Goal: Information Seeking & Learning: Learn about a topic

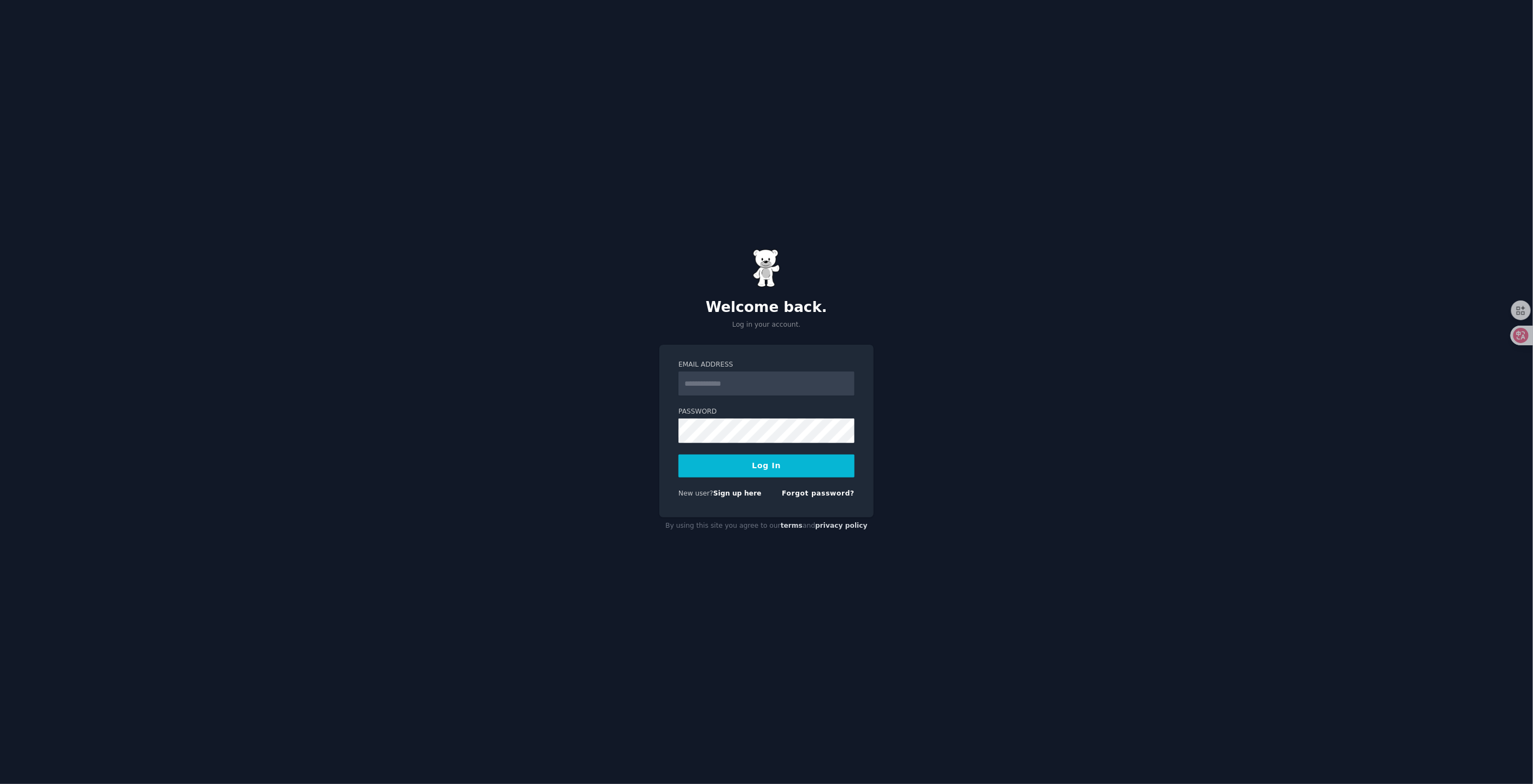
click at [744, 385] on input "Email Address" at bounding box center [766, 383] width 176 height 24
type input "**********"
click at [679, 454] on button "Log In" at bounding box center [766, 466] width 176 height 23
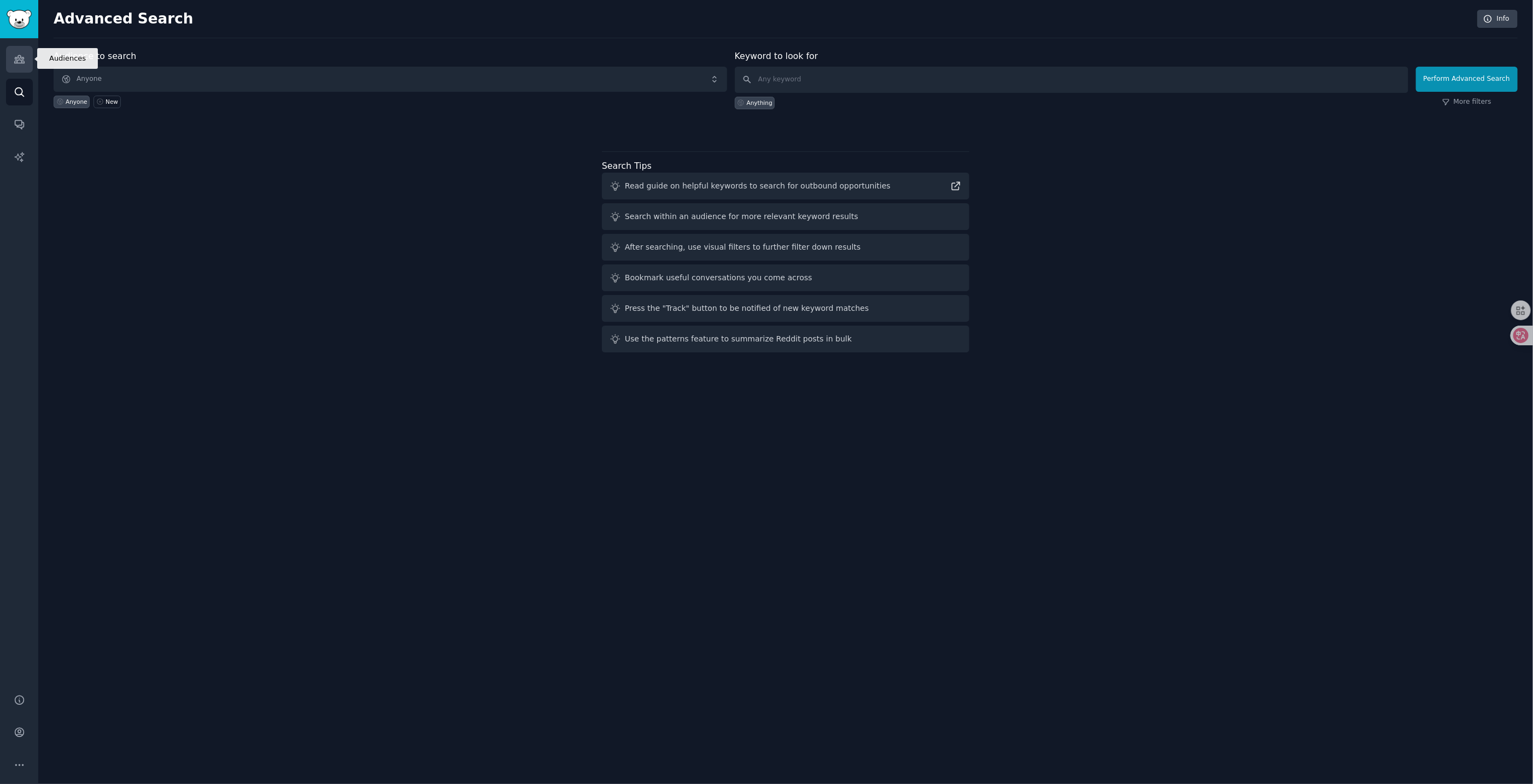
click at [20, 64] on icon "Sidebar" at bounding box center [19, 59] width 12 height 12
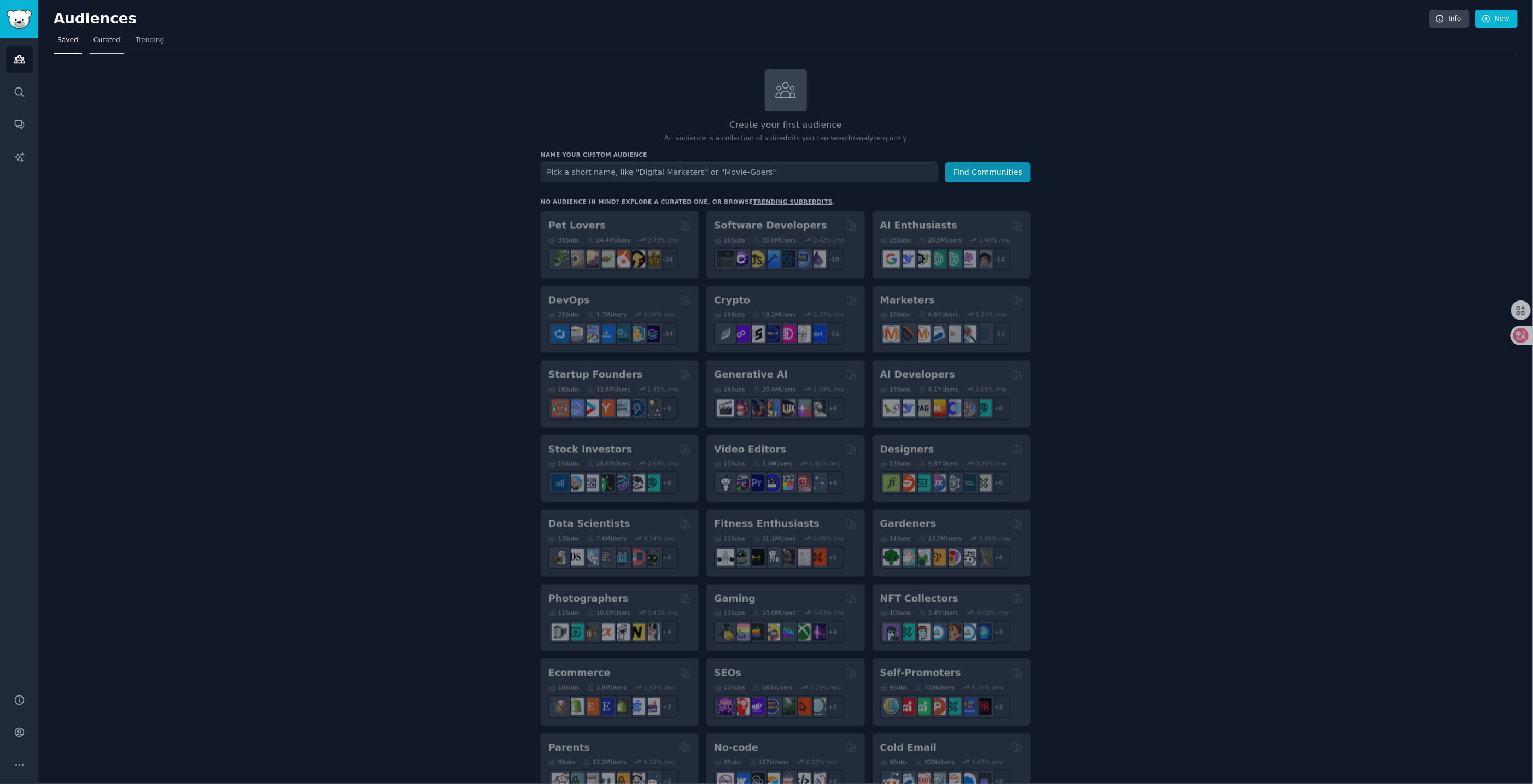
click at [104, 41] on span "Curated" at bounding box center [107, 40] width 26 height 9
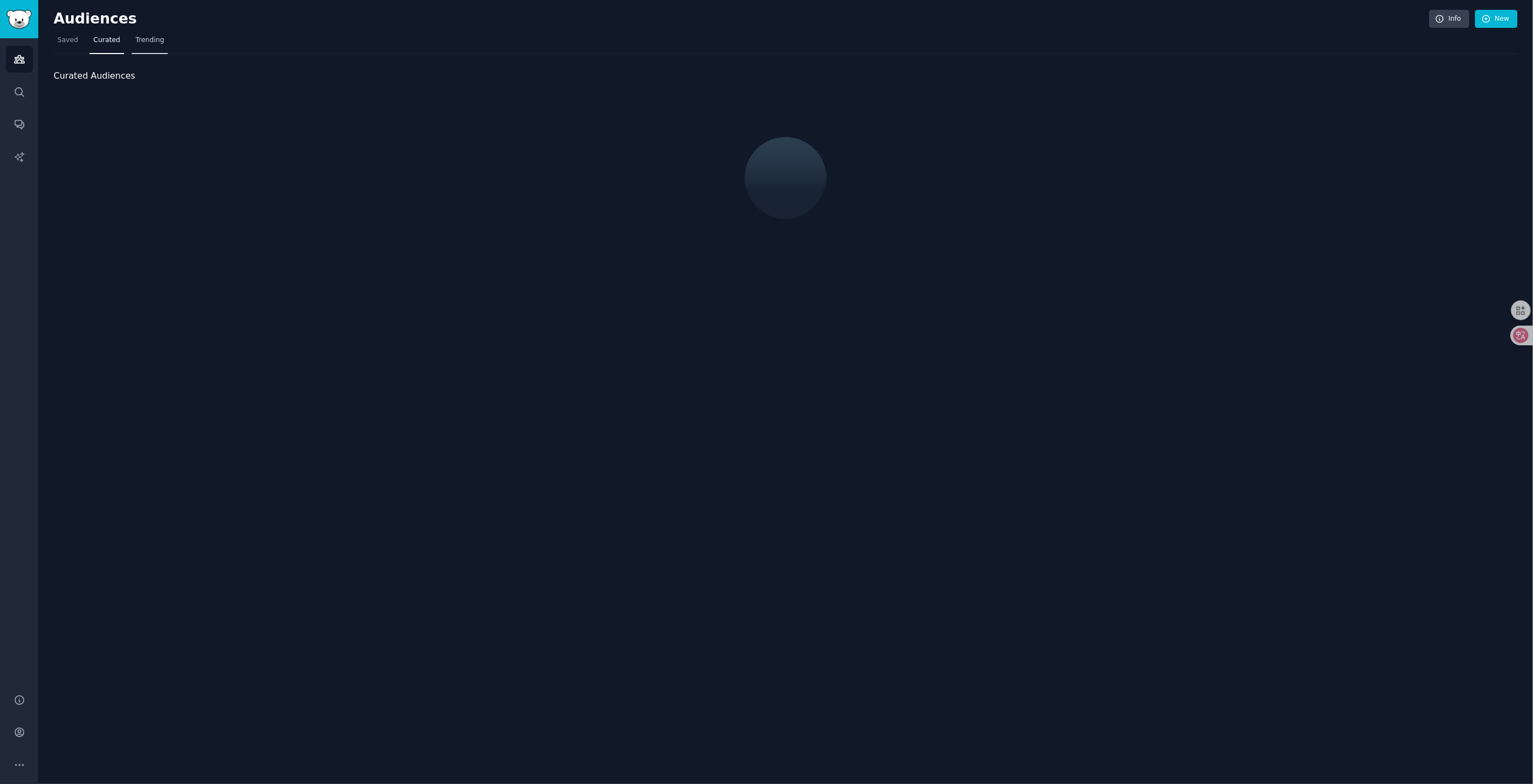
click at [138, 41] on span "Trending" at bounding box center [150, 40] width 29 height 9
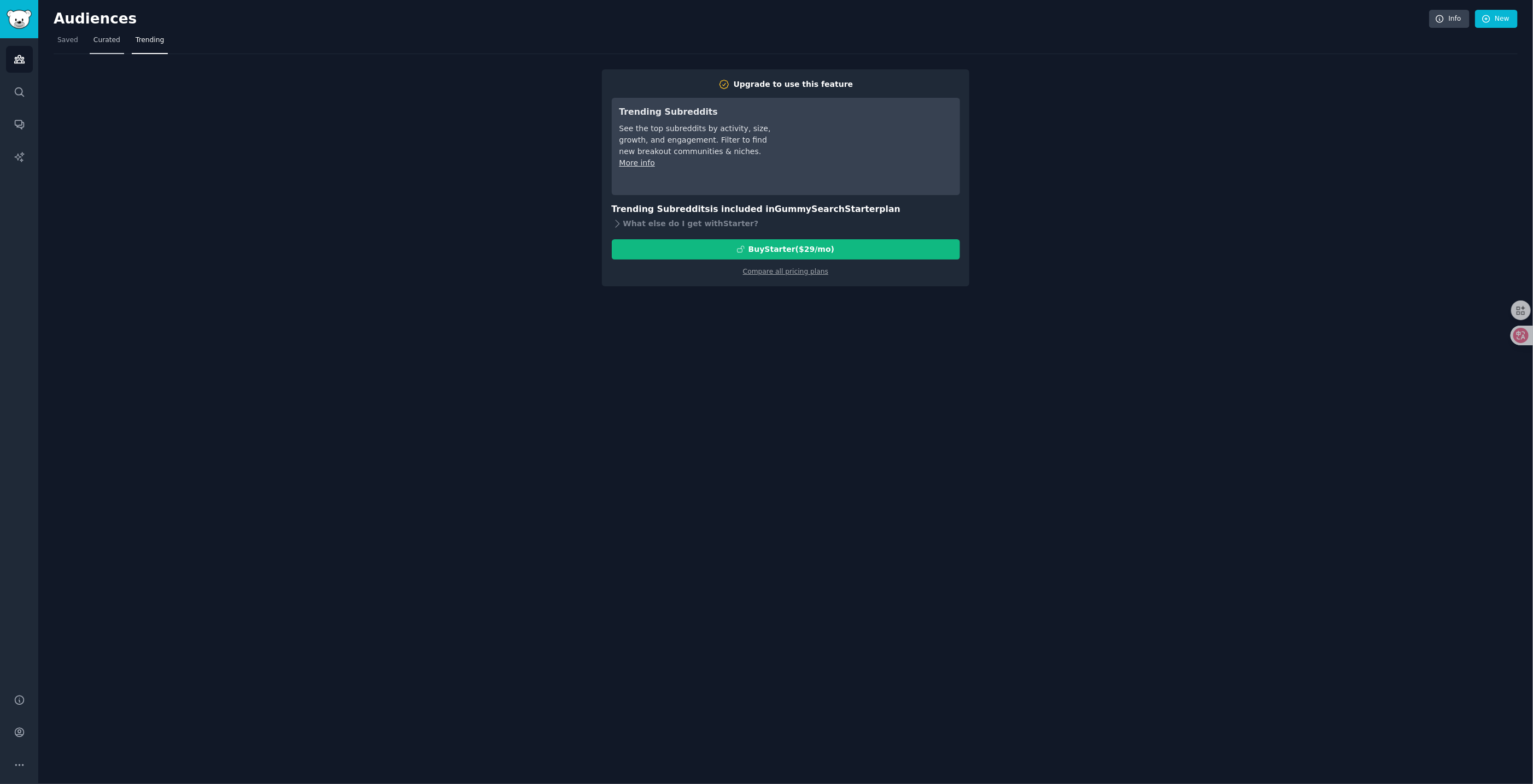
click at [103, 43] on span "Curated" at bounding box center [107, 40] width 26 height 9
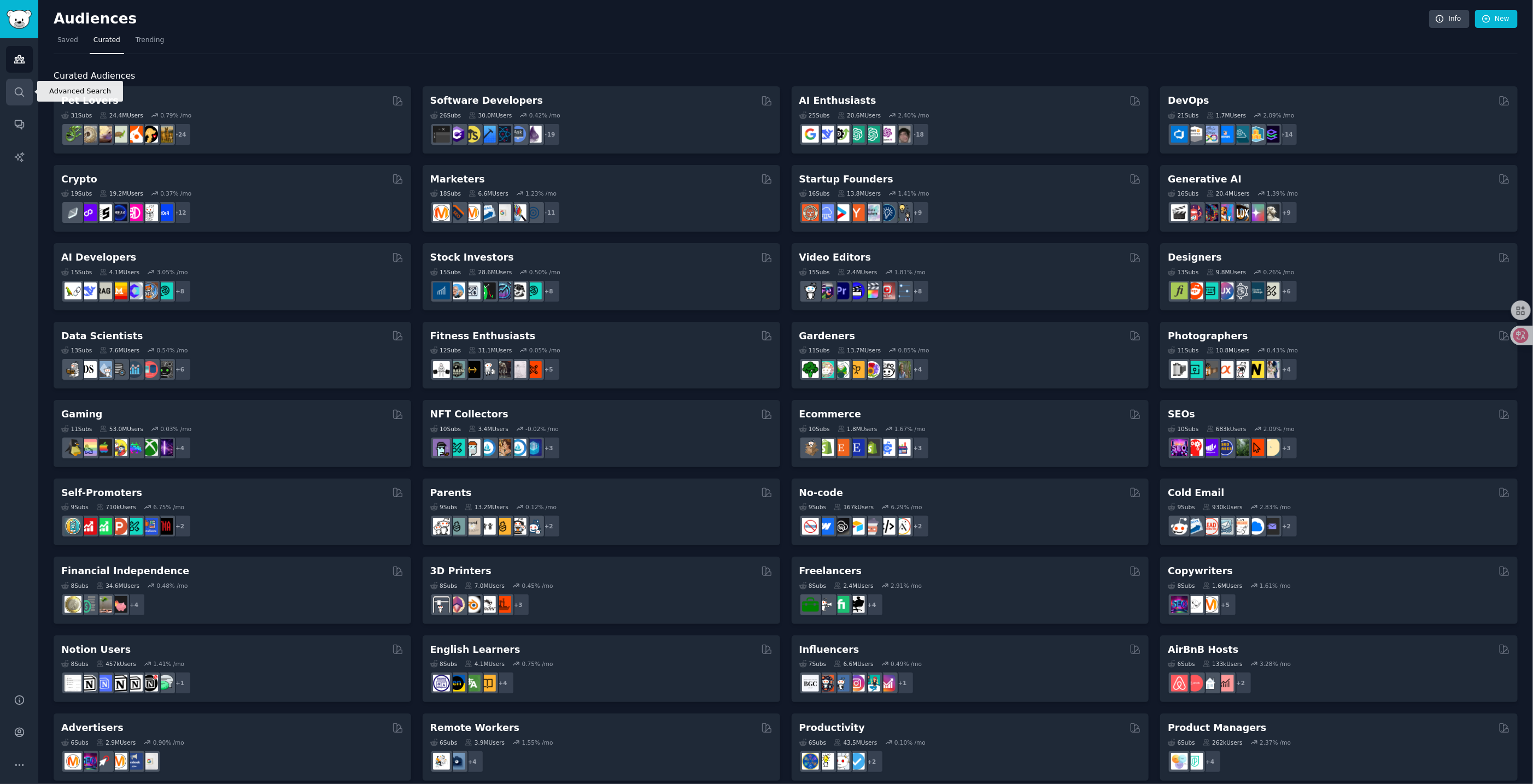
click at [22, 91] on icon "Sidebar" at bounding box center [19, 92] width 12 height 12
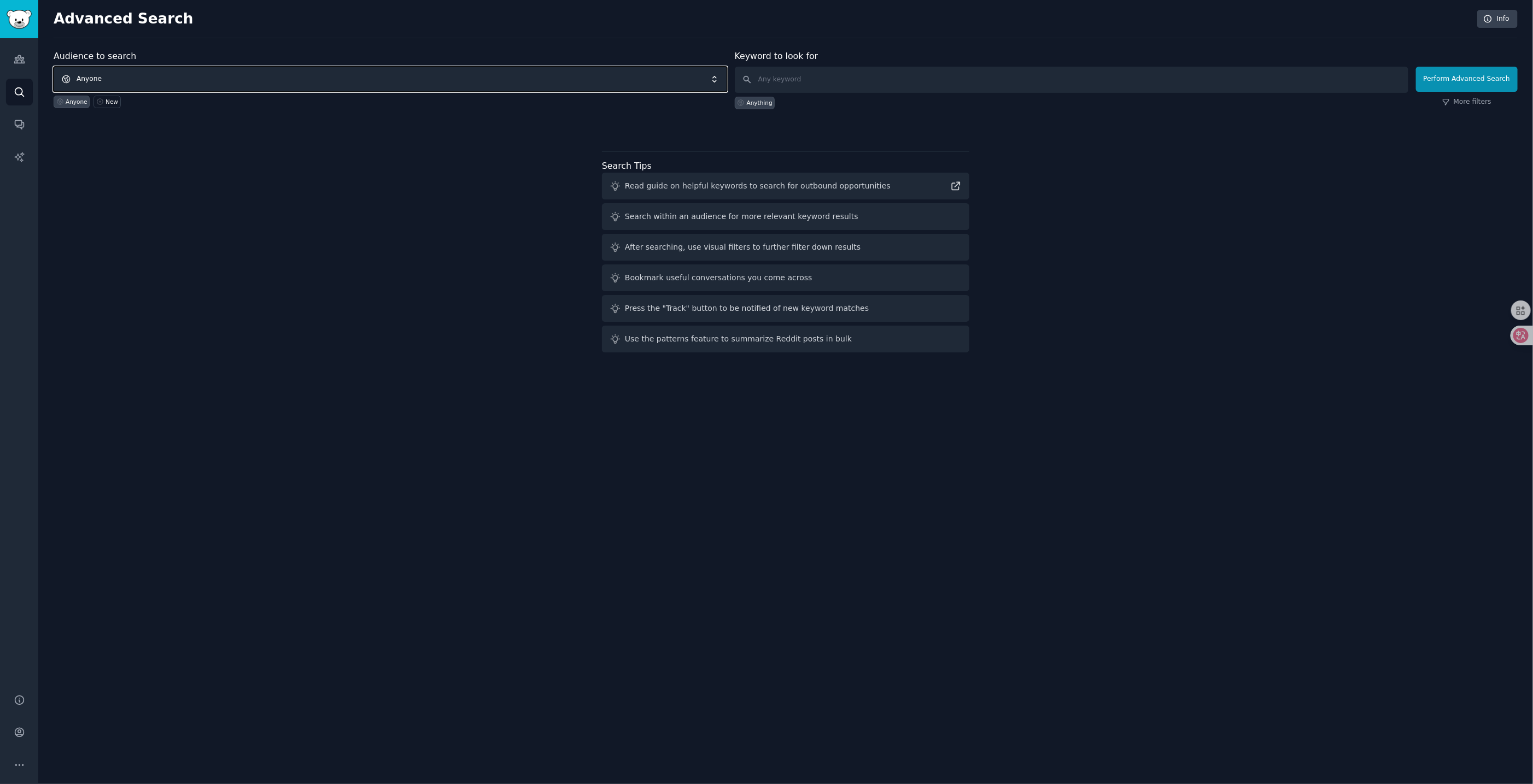
click at [145, 75] on span "Anyone" at bounding box center [390, 79] width 673 height 25
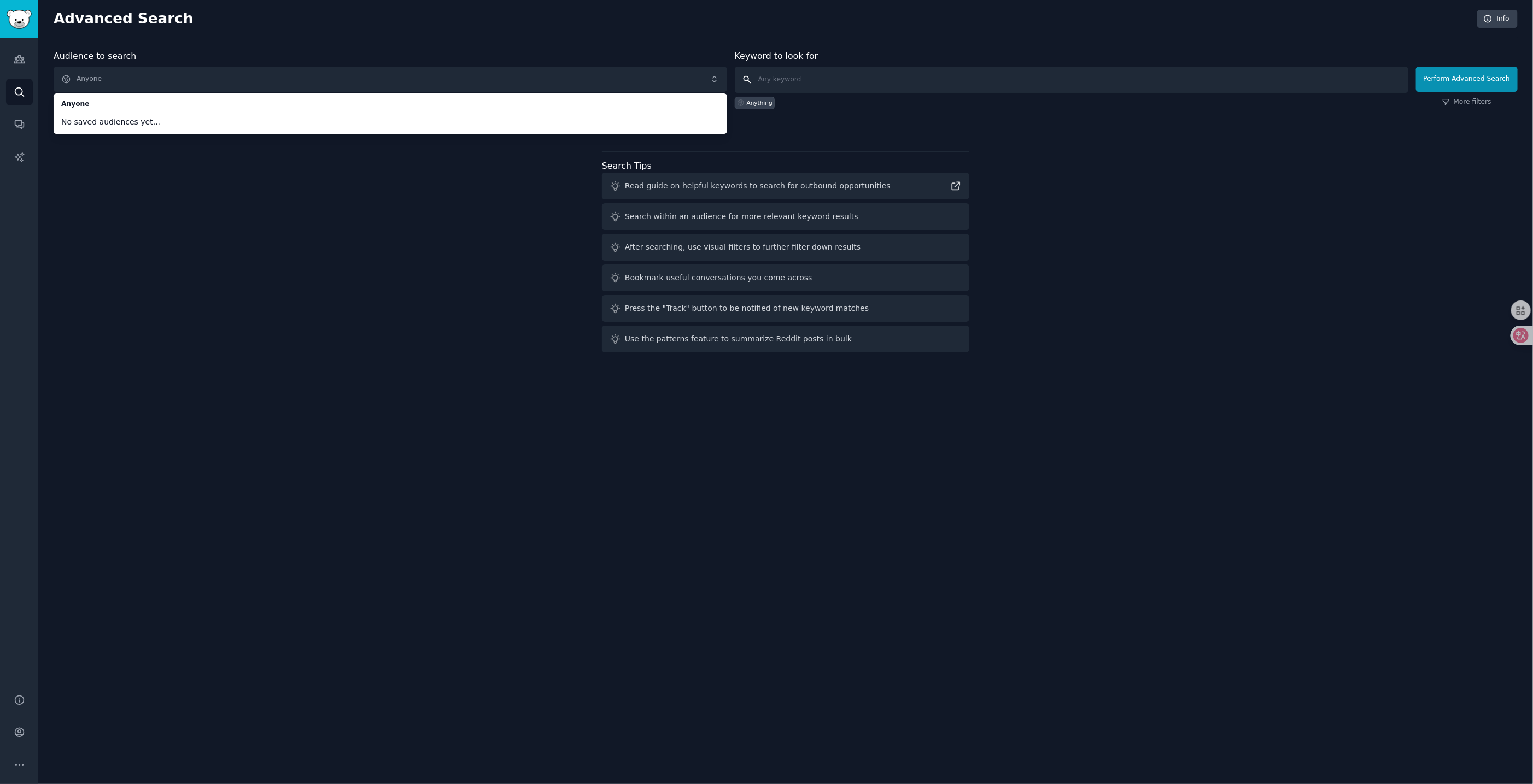
click at [808, 73] on input "text" at bounding box center [1072, 79] width 673 height 26
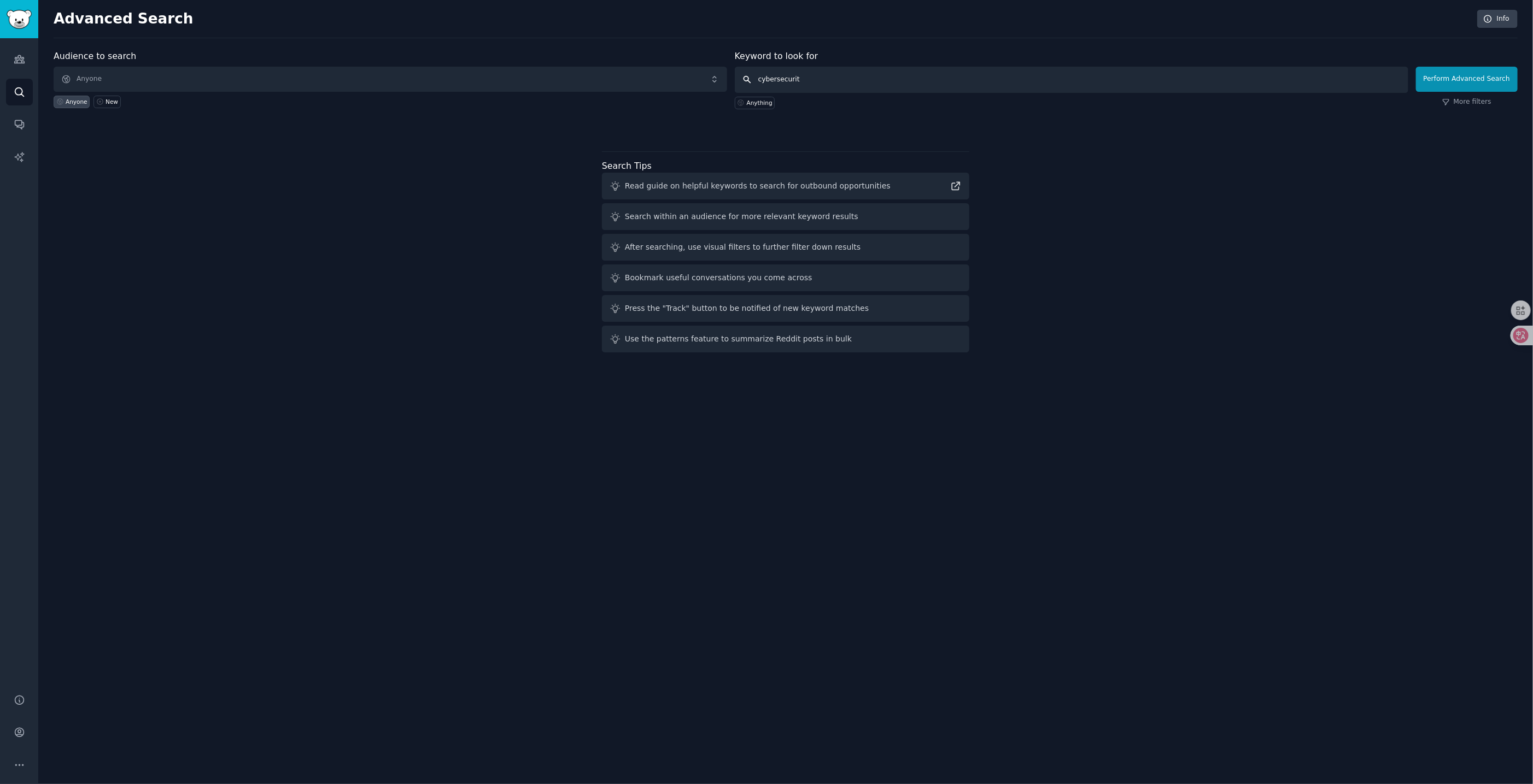
type input "cybersecurity"
click button "Perform Advanced Search" at bounding box center [1466, 79] width 102 height 25
